Goal: Task Accomplishment & Management: Complete application form

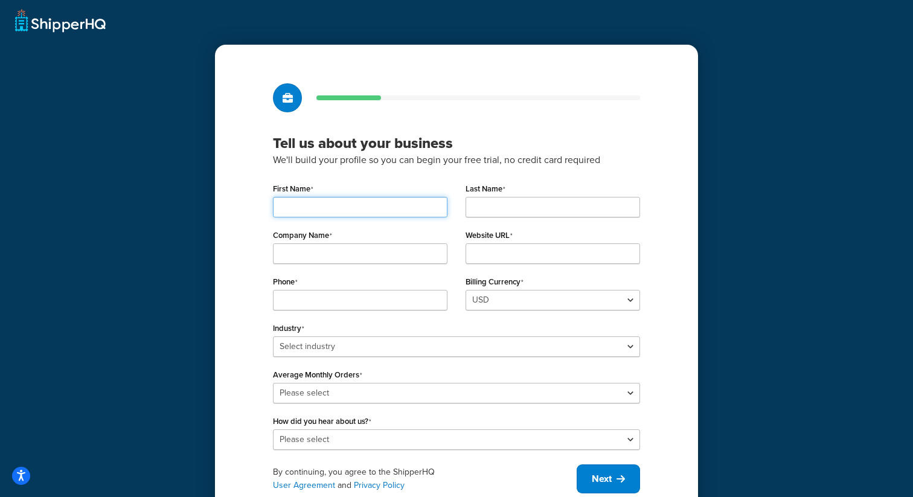
click at [395, 207] on input "First Name" at bounding box center [360, 207] width 175 height 21
type input "Playwright"
type input "Automation"
type input "My Company"
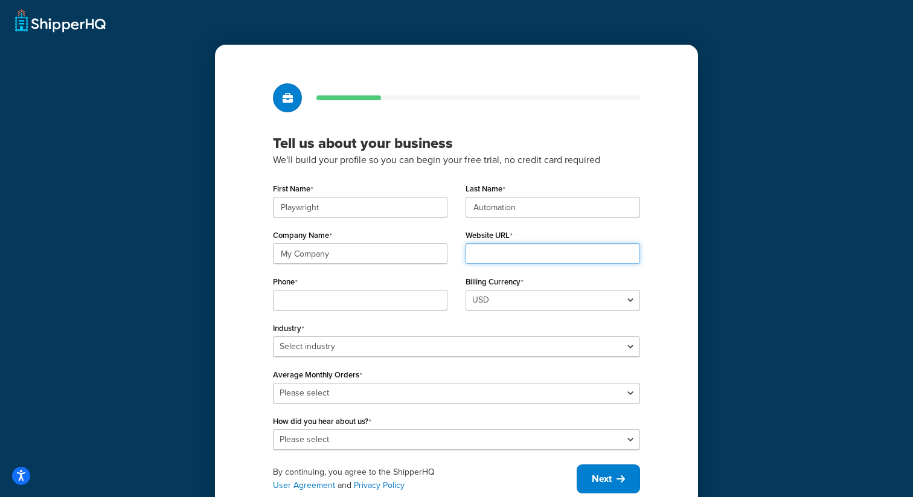
click at [519, 251] on input "Website URL" at bounding box center [553, 253] width 175 height 21
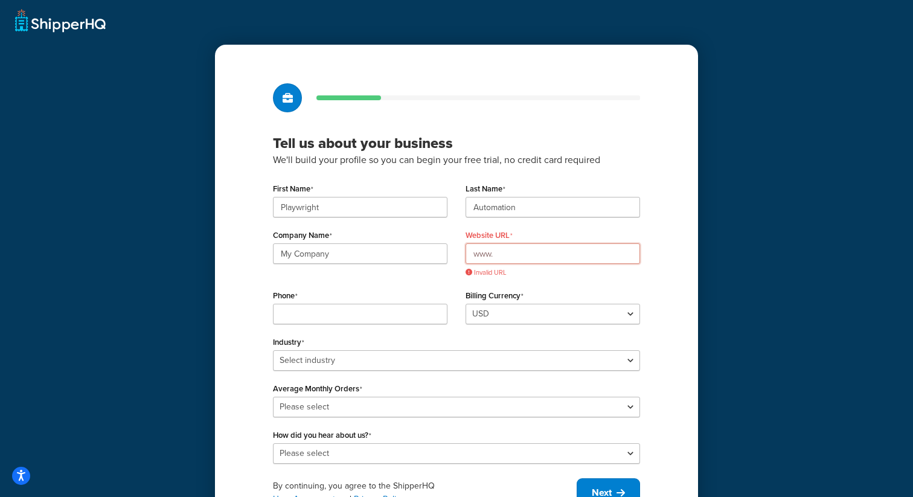
click at [523, 263] on input "www." at bounding box center [553, 253] width 175 height 21
drag, startPoint x: 503, startPoint y: 259, endPoint x: 428, endPoint y: 259, distance: 74.9
click at [428, 259] on div "Company Name My Company Website URL www. Invalid URL" at bounding box center [456, 257] width 385 height 60
paste input "SHQ23-6068"
drag, startPoint x: 544, startPoint y: 254, endPoint x: 442, endPoint y: 255, distance: 102.7
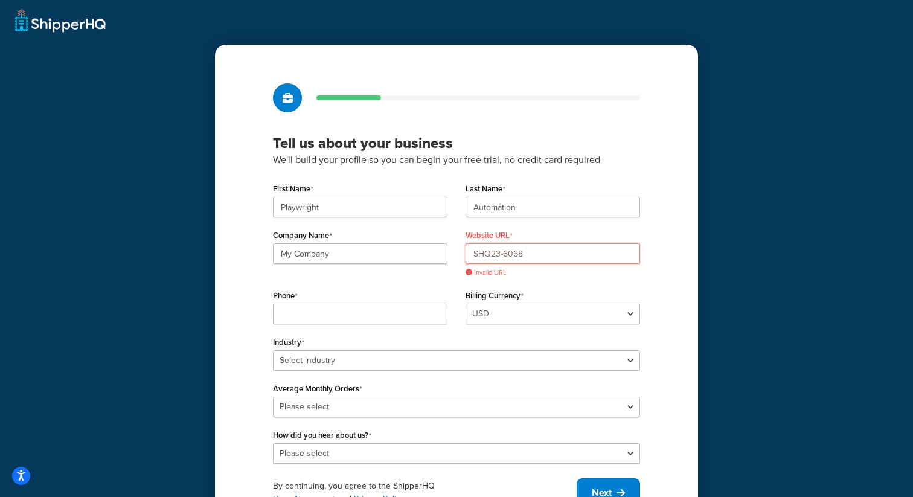
click at [442, 255] on div "Company Name My Company Website URL SHQ23-6068 Invalid URL" at bounding box center [456, 257] width 385 height 60
paste input "www.pwprodtests.com"
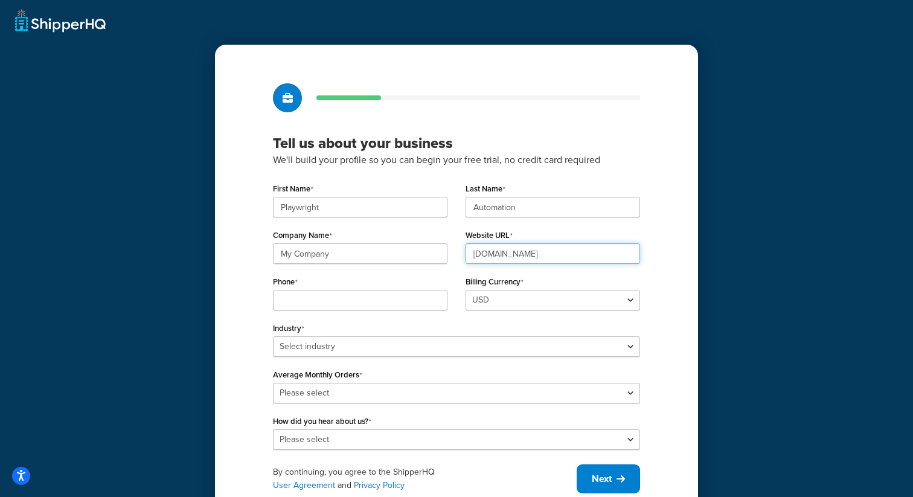
type input "www.pwprodtests.com"
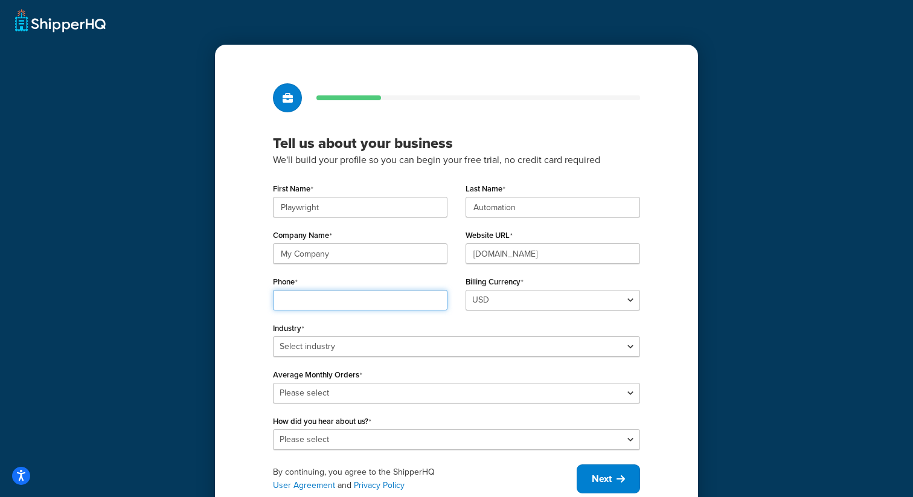
click at [408, 305] on input "Phone" at bounding box center [360, 300] width 175 height 21
type input "23423423456"
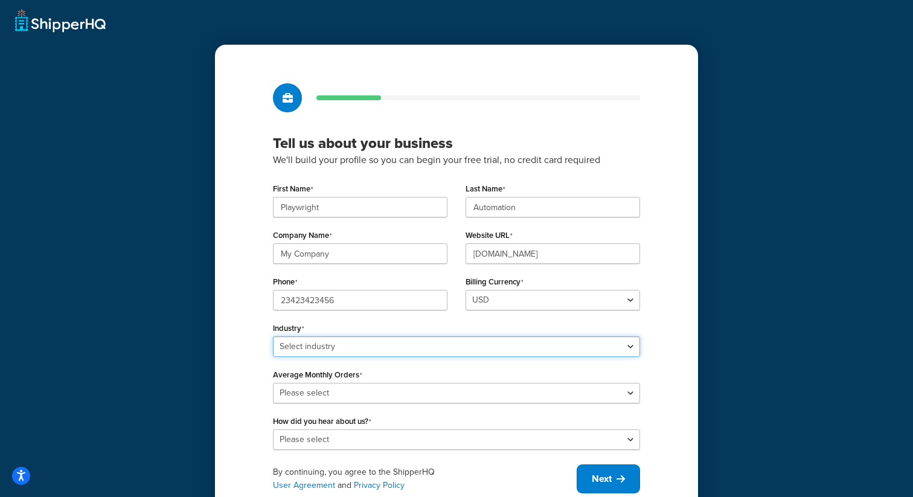
click at [336, 344] on select "Select industry Automotive Adult Agriculture Alcohol, Tobacco & CBD Arts & Craf…" at bounding box center [456, 346] width 367 height 21
select select "6"
click at [273, 336] on select "Select industry Automotive Adult Agriculture Alcohol, Tobacco & CBD Arts & Craf…" at bounding box center [456, 346] width 367 height 21
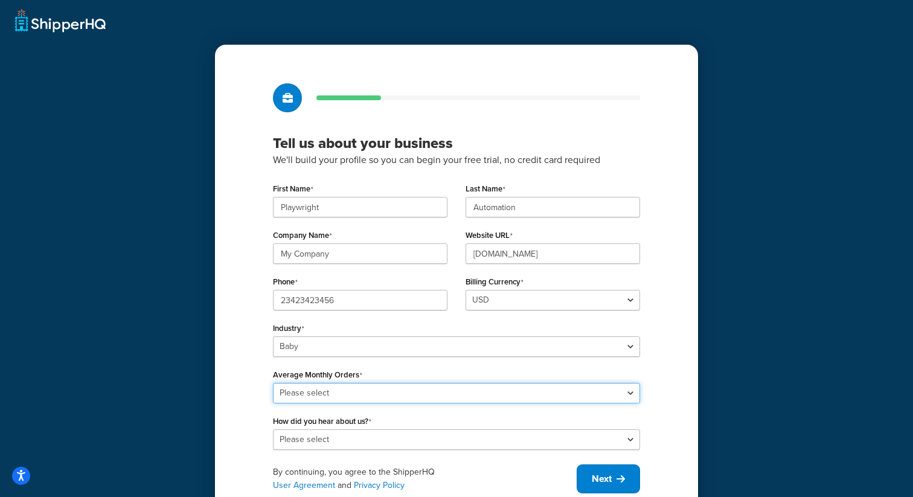
click at [331, 395] on select "Please select 0-500 501-1,000 1,001-10,000 10,001-20,000 Over 20,000" at bounding box center [456, 393] width 367 height 21
select select "4"
click at [273, 383] on select "Please select 0-500 501-1,000 1,001-10,000 10,001-20,000 Over 20,000" at bounding box center [456, 393] width 367 height 21
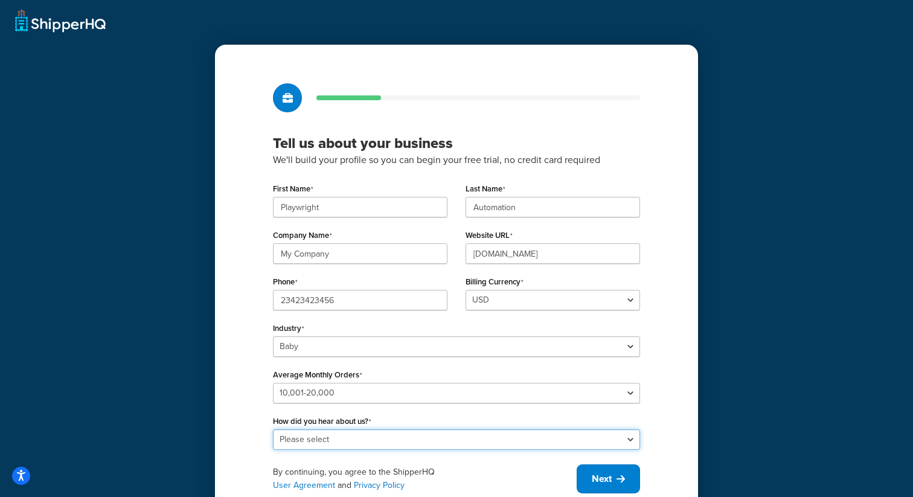
click at [339, 435] on select "Please select Online Search App Store or Marketplace Listing Referred by Agency…" at bounding box center [456, 439] width 367 height 21
select select "2"
click at [273, 429] on select "Please select Online Search App Store or Marketplace Listing Referred by Agency…" at bounding box center [456, 439] width 367 height 21
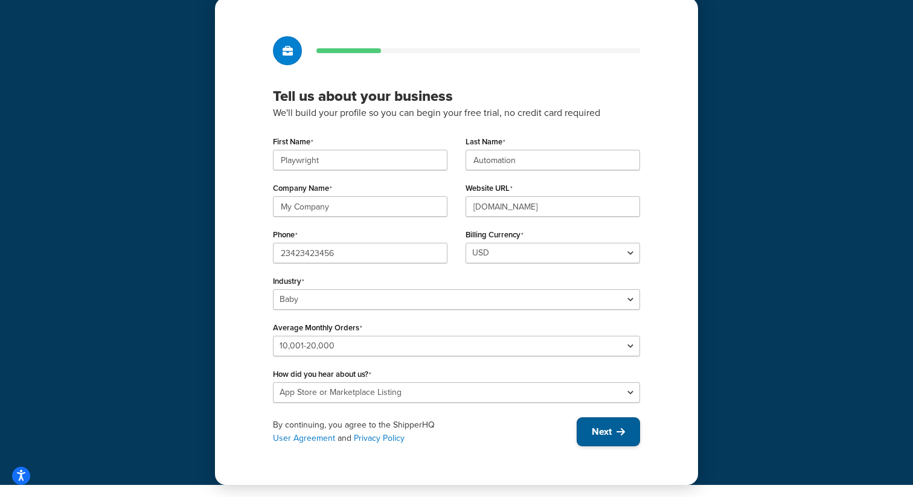
click at [599, 431] on span "Next" at bounding box center [602, 431] width 20 height 13
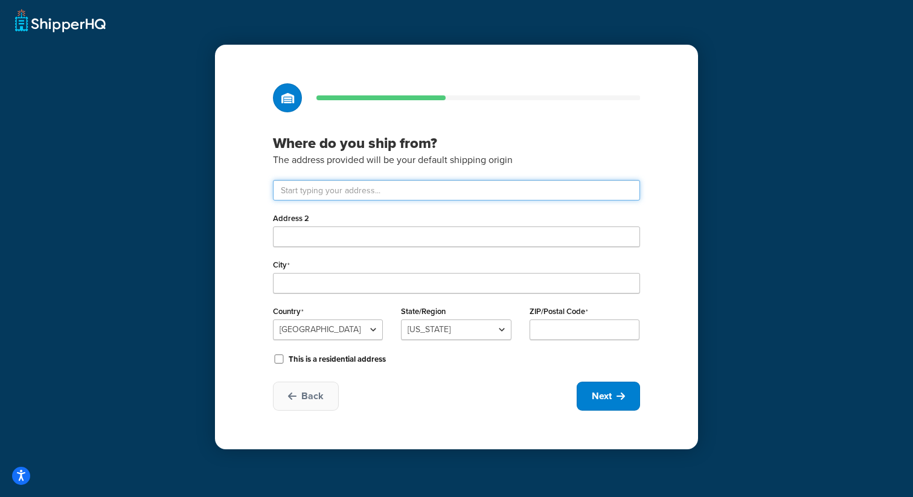
click at [288, 193] on input "text" at bounding box center [456, 190] width 367 height 21
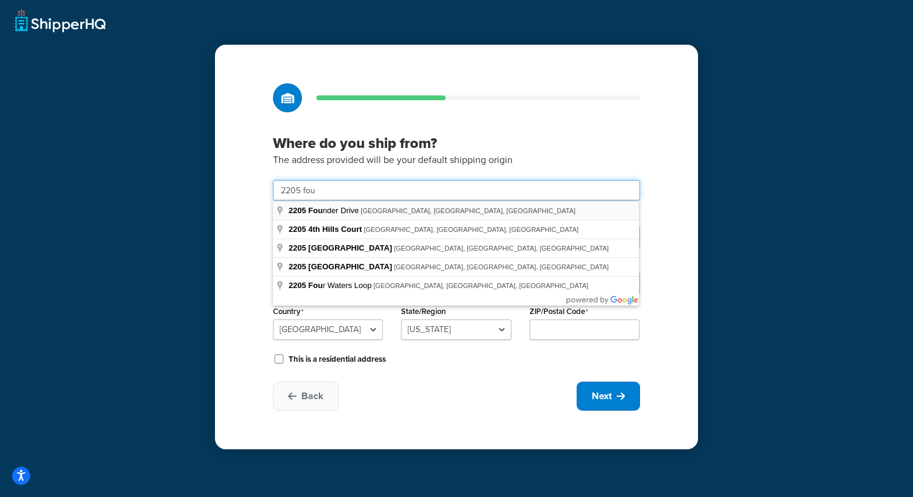
type input "2205 Four Waters Lp"
type input "Andice"
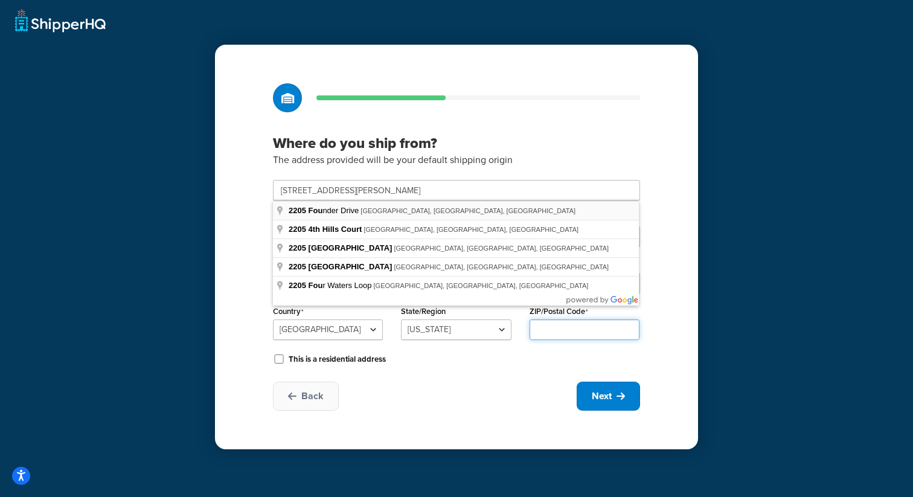
type input "78628"
click at [425, 352] on div "This is a residential address" at bounding box center [456, 358] width 367 height 18
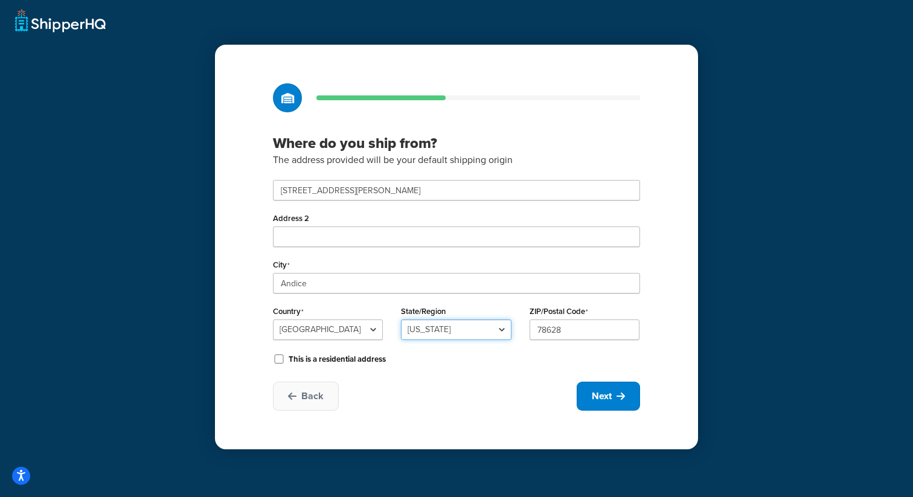
click at [445, 335] on select "Alabama Alaska American Samoa Arizona Arkansas Armed Forces Americas Armed Forc…" at bounding box center [456, 330] width 110 height 21
click at [401, 320] on select "Alabama Alaska American Samoa Arizona Arkansas Armed Forces Americas Armed Forc…" at bounding box center [456, 330] width 110 height 21
click at [620, 395] on icon at bounding box center [621, 396] width 8 height 10
select select "1"
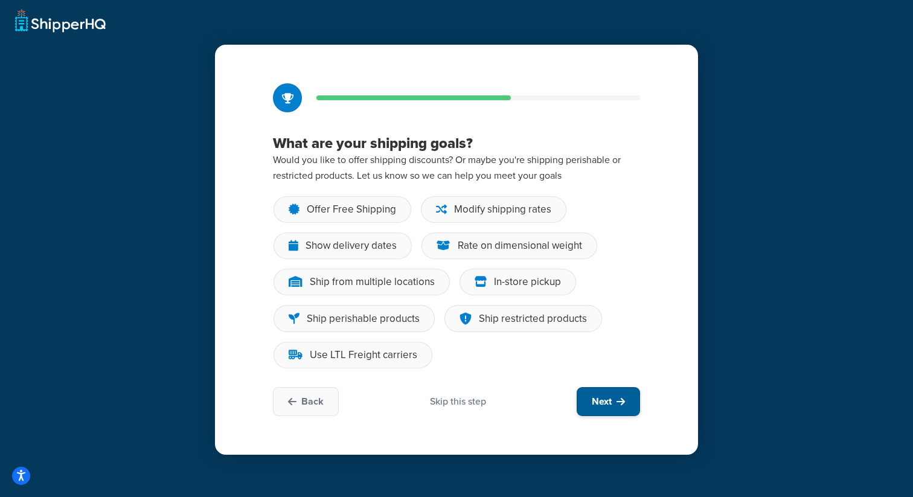
click at [620, 400] on icon at bounding box center [621, 402] width 8 height 10
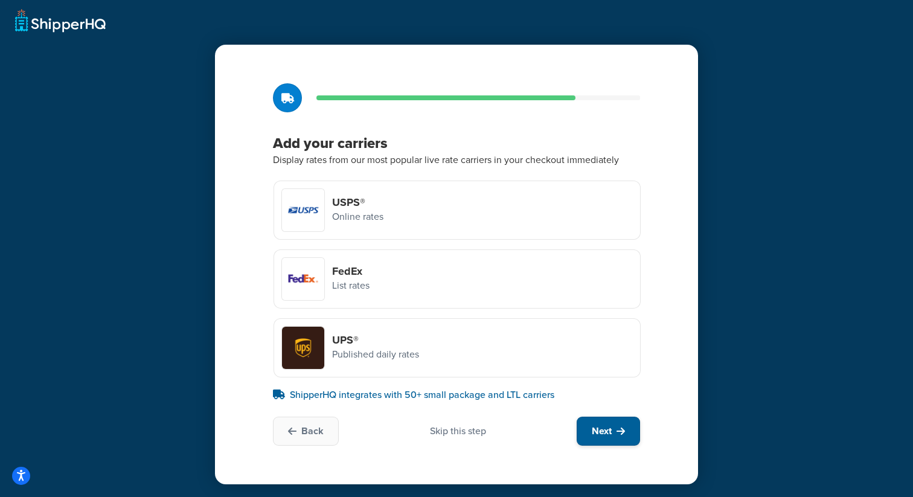
click at [599, 429] on span "Next" at bounding box center [602, 431] width 20 height 13
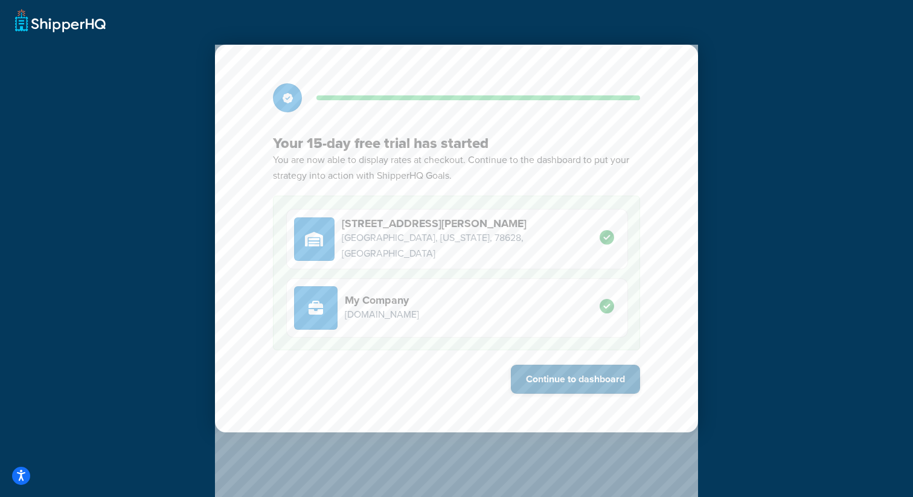
click at [571, 374] on button "Continue to dashboard" at bounding box center [575, 379] width 129 height 29
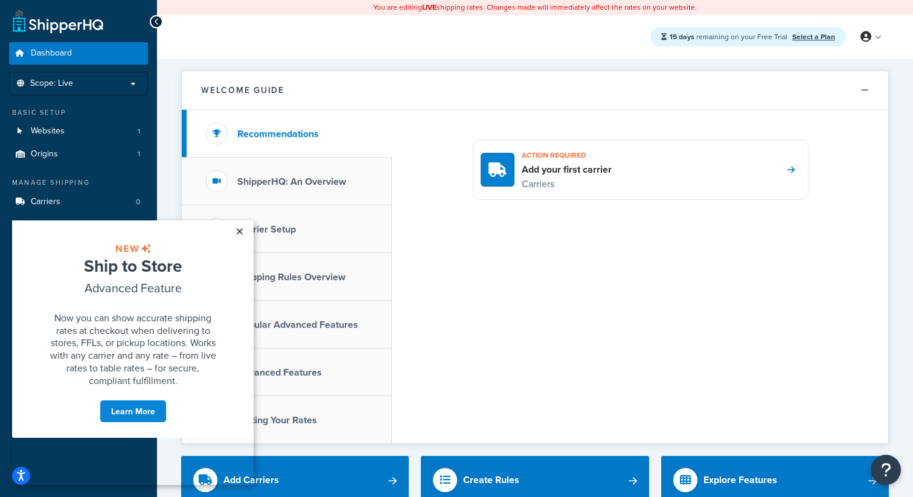
click at [239, 233] on link "×" at bounding box center [239, 231] width 21 height 22
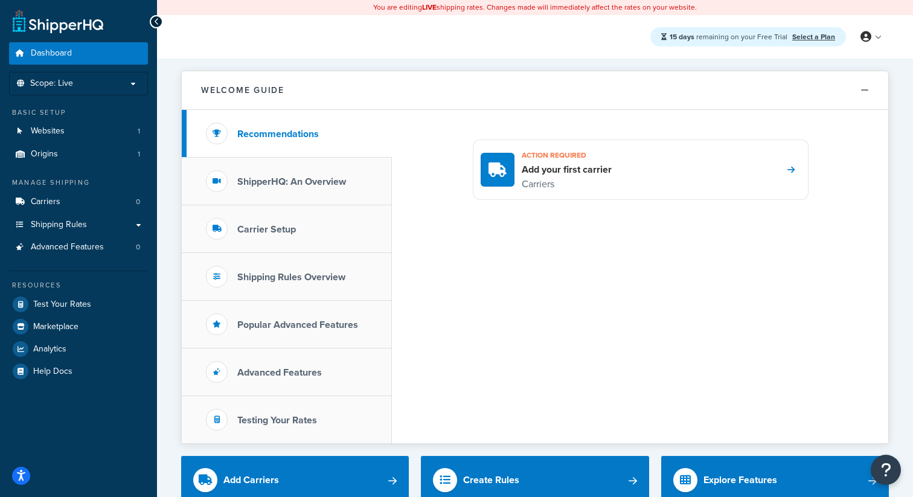
click at [116, 143] on li "Websites 1" at bounding box center [78, 131] width 139 height 22
click at [103, 135] on link "Websites 1" at bounding box center [78, 131] width 139 height 22
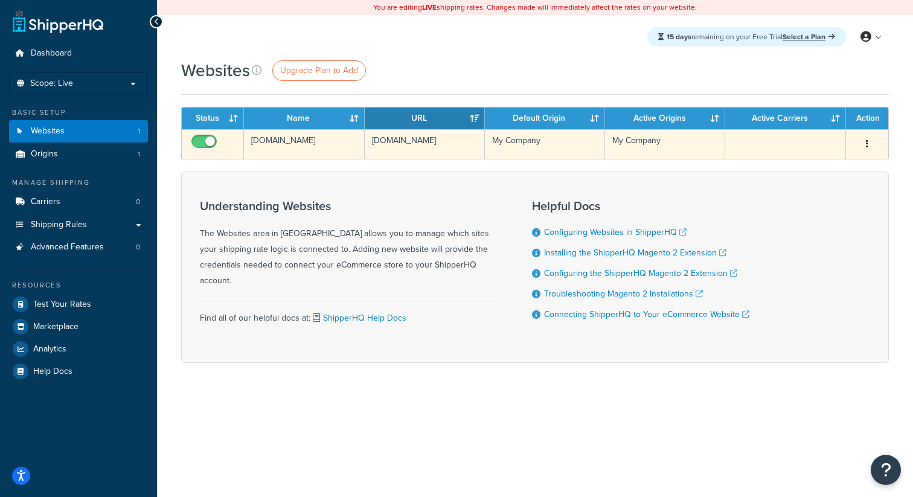
click at [292, 152] on td "[DOMAIN_NAME]" at bounding box center [304, 144] width 120 height 30
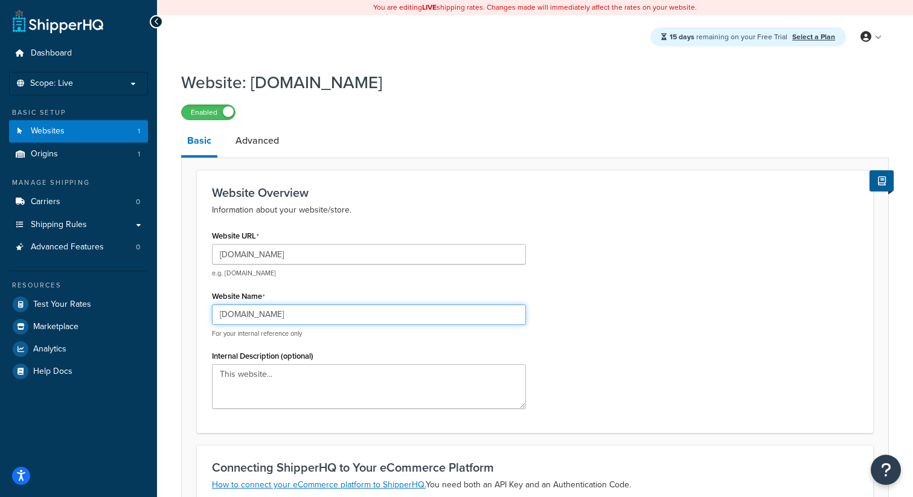
drag, startPoint x: 304, startPoint y: 316, endPoint x: 190, endPoint y: 315, distance: 114.2
click at [190, 315] on form "Website Overview Information about your website/store. Website URL [DOMAIN_NAME…" at bounding box center [535, 470] width 707 height 600
type input "Prod Test"
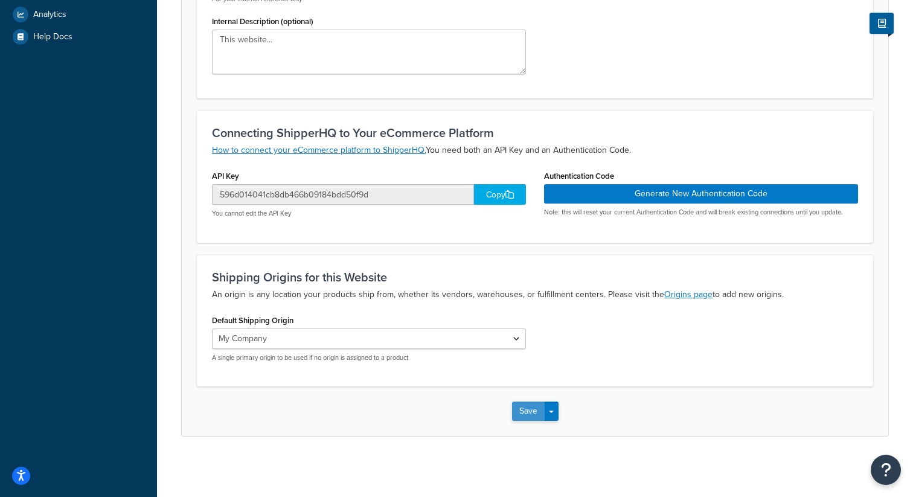
click at [524, 410] on button "Save" at bounding box center [528, 411] width 33 height 19
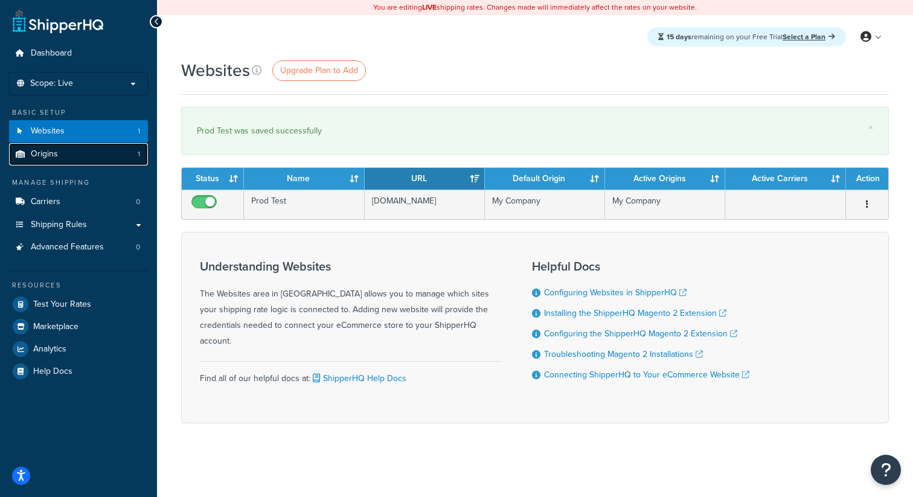
click at [111, 158] on link "Origins 1" at bounding box center [78, 154] width 139 height 22
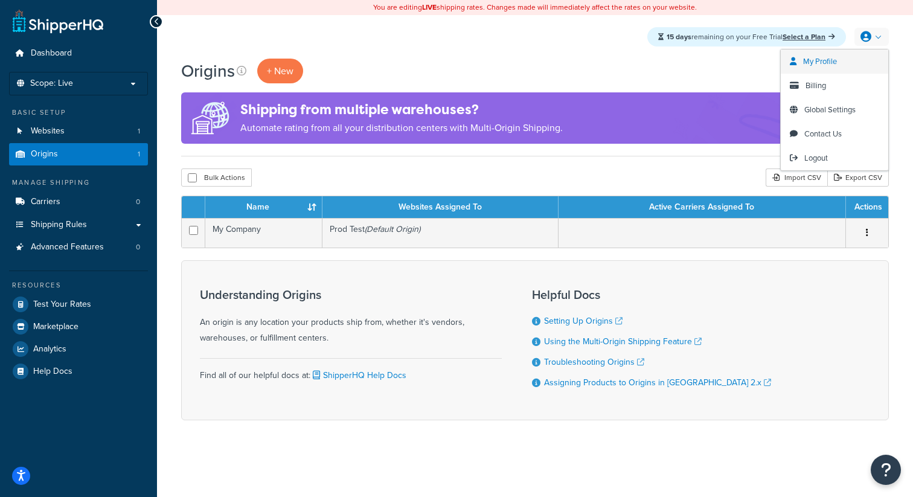
click at [828, 66] on span "My Profile" at bounding box center [820, 61] width 34 height 11
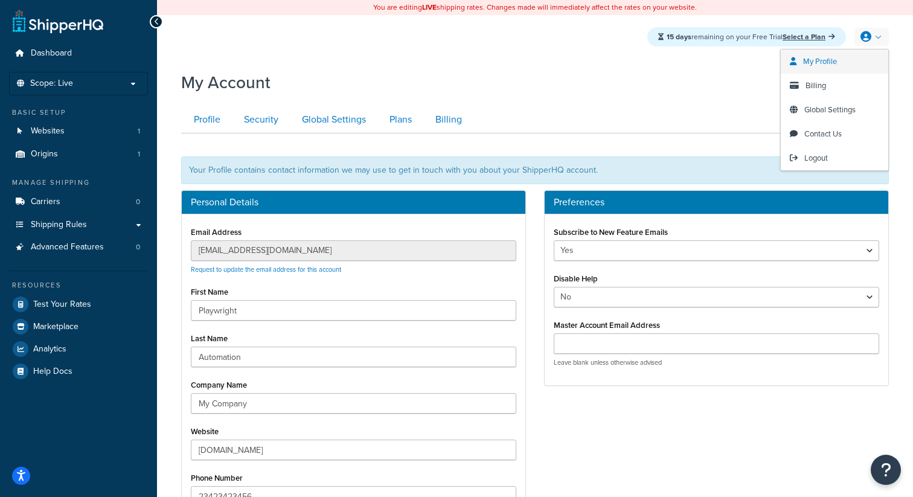
click at [847, 60] on link "My Profile" at bounding box center [835, 62] width 108 height 24
click at [821, 89] on span "Billing" at bounding box center [816, 85] width 21 height 11
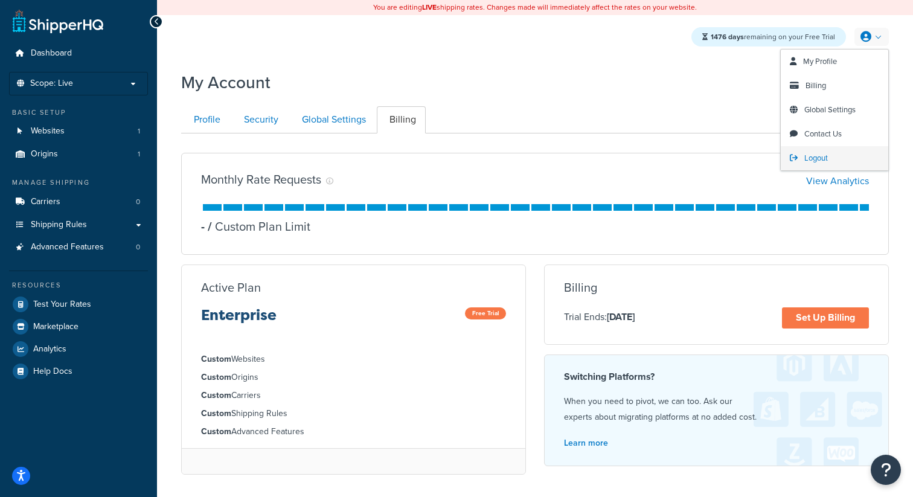
click at [816, 159] on span "Logout" at bounding box center [817, 157] width 24 height 11
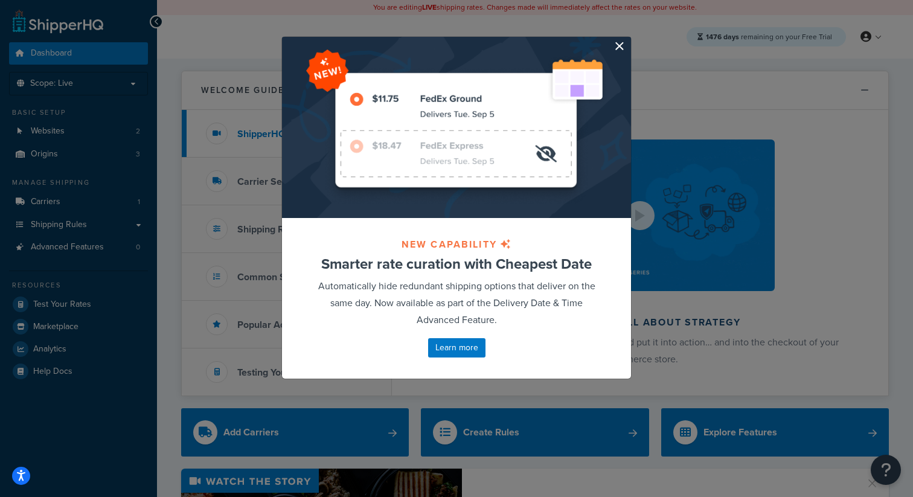
click at [628, 40] on button "button" at bounding box center [629, 38] width 3 height 3
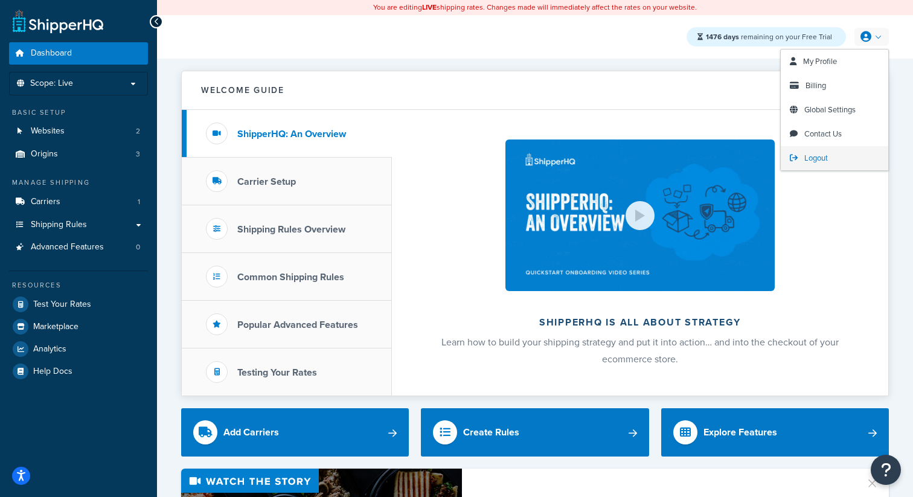
click at [826, 155] on span "Logout" at bounding box center [817, 157] width 24 height 11
